Goal: Transaction & Acquisition: Purchase product/service

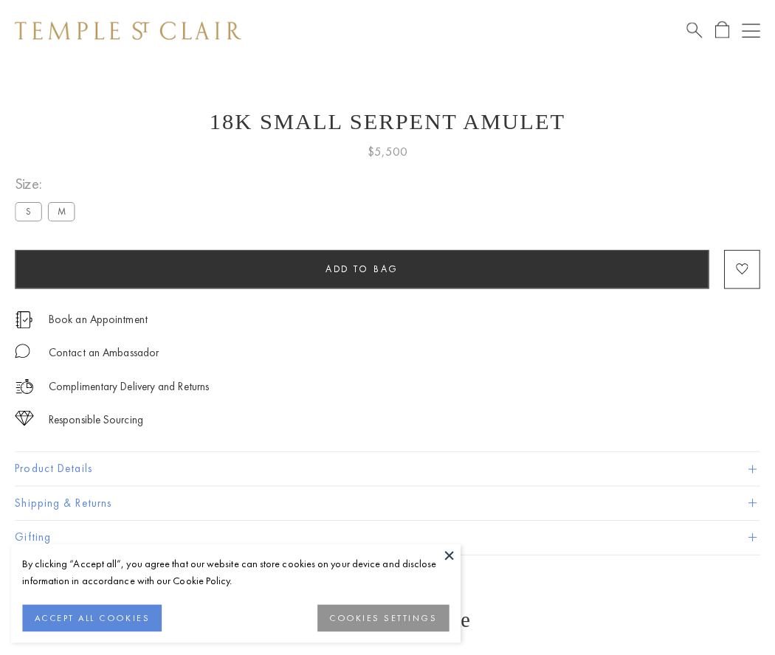
scroll to position [59, 0]
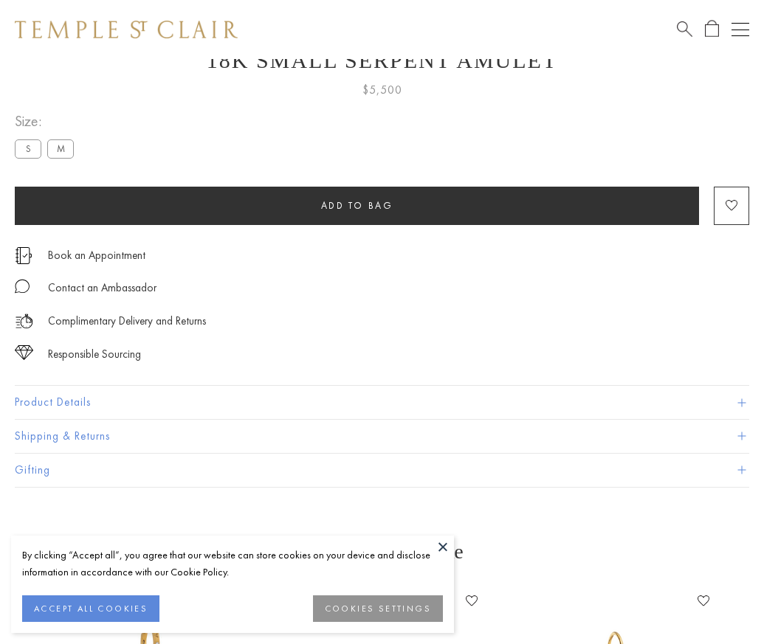
click at [356, 205] on span "Add to bag" at bounding box center [357, 205] width 72 height 13
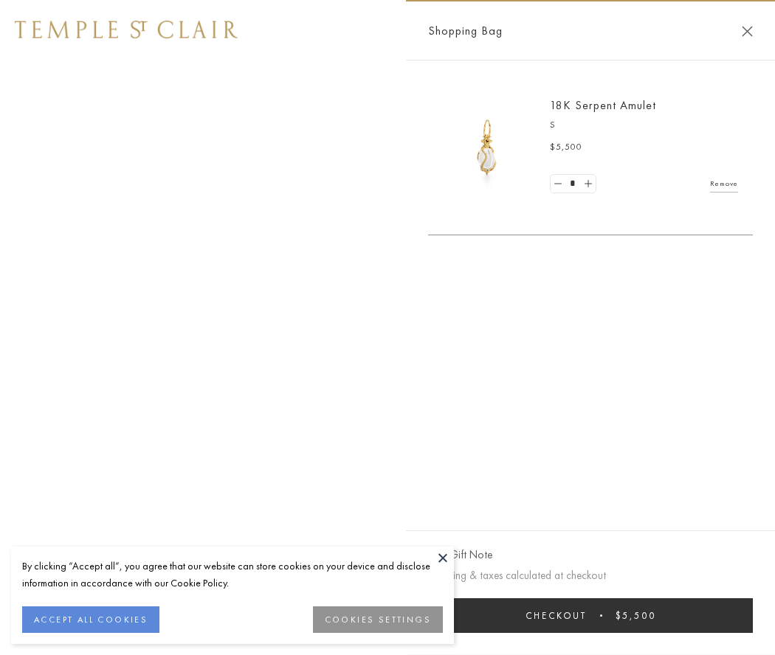
click at [590, 615] on button "Checkout $5,500" at bounding box center [590, 615] width 325 height 35
